Goal: Task Accomplishment & Management: Manage account settings

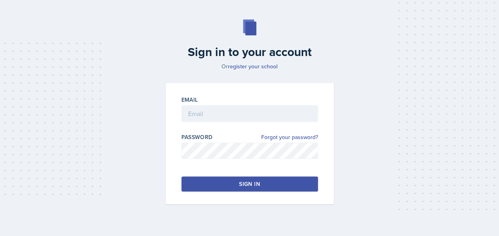
scroll to position [37, 0]
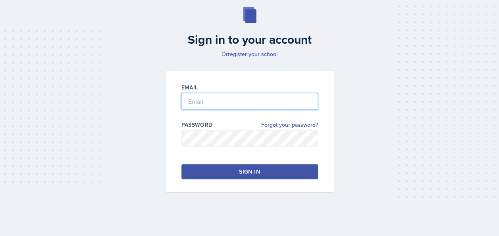
click at [232, 105] on input "email" at bounding box center [250, 101] width 137 height 17
click at [323, 62] on div "Sign in to your account Or register your school Email Password Forgot your pass…" at bounding box center [250, 100] width 480 height 236
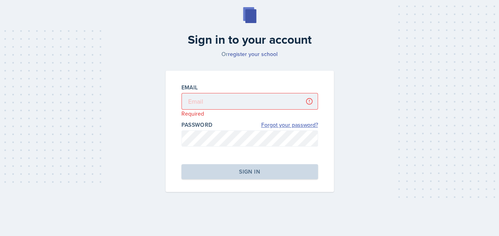
click at [286, 125] on link "Forgot your password?" at bounding box center [289, 125] width 57 height 8
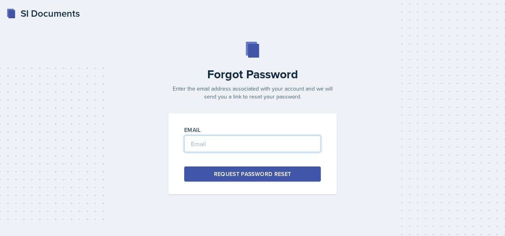
click at [248, 143] on input "email" at bounding box center [252, 143] width 137 height 17
type input "[EMAIL_ADDRESS][DOMAIN_NAME]"
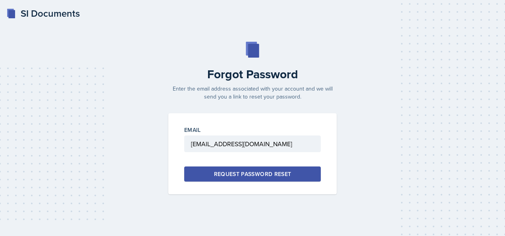
click at [261, 177] on div "Request Password Reset" at bounding box center [252, 174] width 77 height 8
click at [258, 177] on div "Request Password Reset" at bounding box center [252, 174] width 77 height 8
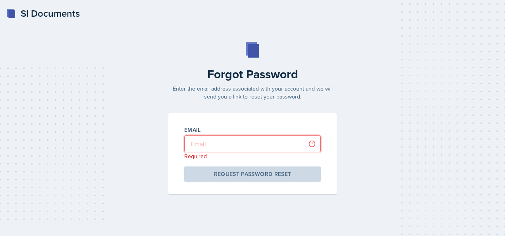
click at [253, 140] on input "email" at bounding box center [252, 143] width 137 height 17
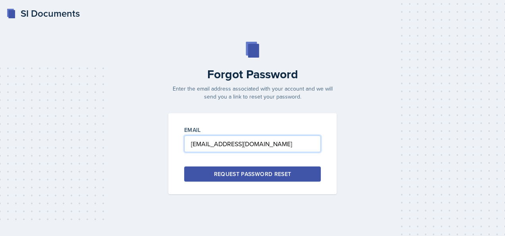
type input "[EMAIL_ADDRESS][DOMAIN_NAME]"
drag, startPoint x: 269, startPoint y: 146, endPoint x: 185, endPoint y: 151, distance: 84.4
click at [185, 151] on input "[EMAIL_ADDRESS][DOMAIN_NAME]" at bounding box center [252, 143] width 137 height 17
click at [193, 141] on input "email" at bounding box center [252, 143] width 137 height 17
type input "[EMAIL_ADDRESS][DOMAIN_NAME]"
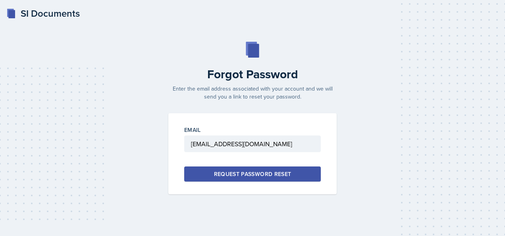
click at [188, 157] on div at bounding box center [252, 156] width 137 height 8
click at [203, 172] on button "Request Password Reset" at bounding box center [252, 173] width 137 height 15
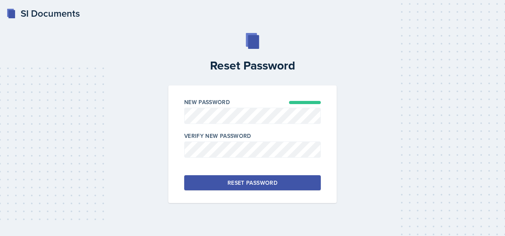
click at [265, 179] on div "Reset Password" at bounding box center [253, 183] width 50 height 8
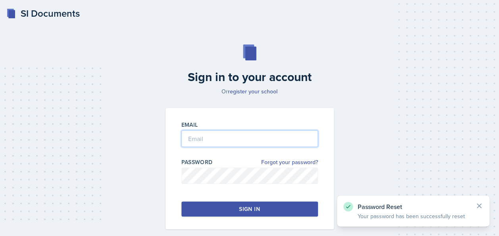
click at [281, 135] on input "email" at bounding box center [250, 138] width 137 height 17
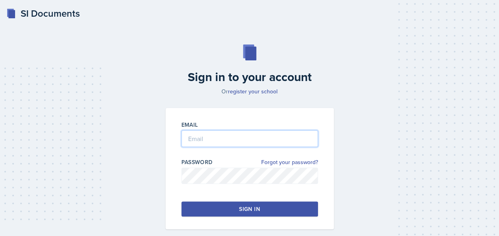
type input "[EMAIL_ADDRESS][DOMAIN_NAME]"
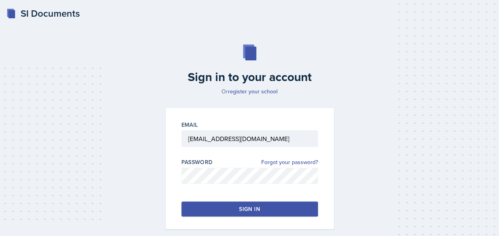
click at [242, 207] on div "Sign in" at bounding box center [249, 209] width 21 height 8
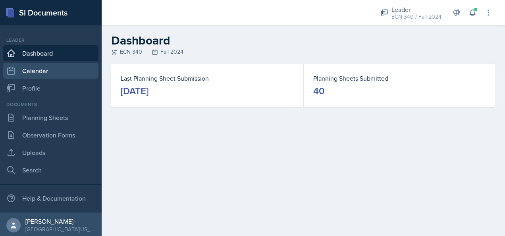
click at [50, 70] on link "Calendar" at bounding box center [50, 71] width 95 height 16
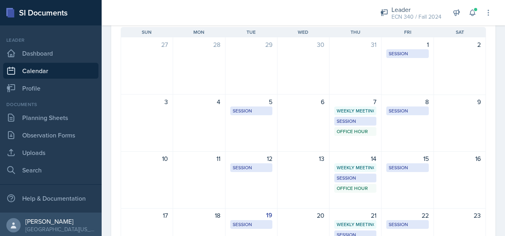
scroll to position [79, 0]
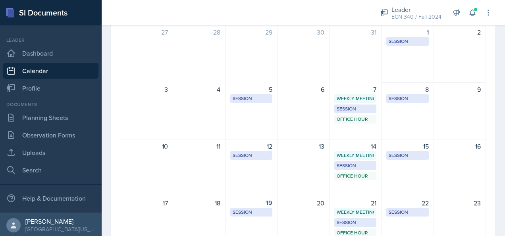
click at [38, 76] on link "Calendar" at bounding box center [50, 71] width 95 height 16
click at [47, 101] on div "Documents" at bounding box center [50, 104] width 95 height 7
click at [43, 86] on link "Profile" at bounding box center [50, 88] width 95 height 16
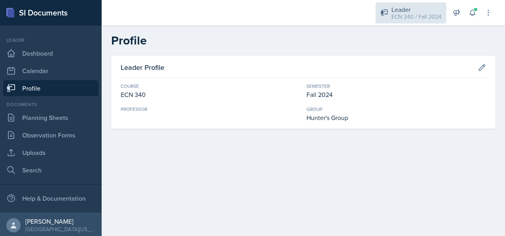
click at [410, 8] on div "Leader" at bounding box center [417, 10] width 50 height 10
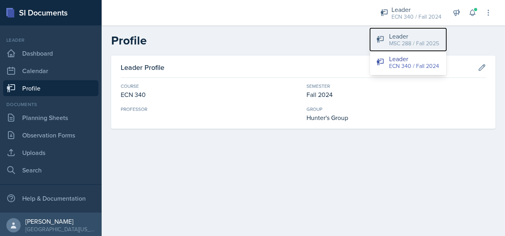
click at [410, 33] on div "Leader" at bounding box center [414, 36] width 50 height 10
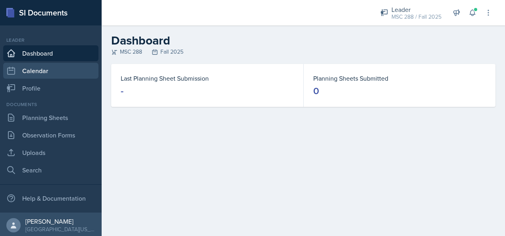
click at [41, 71] on link "Calendar" at bounding box center [50, 71] width 95 height 16
